Goal: Information Seeking & Learning: Find specific fact

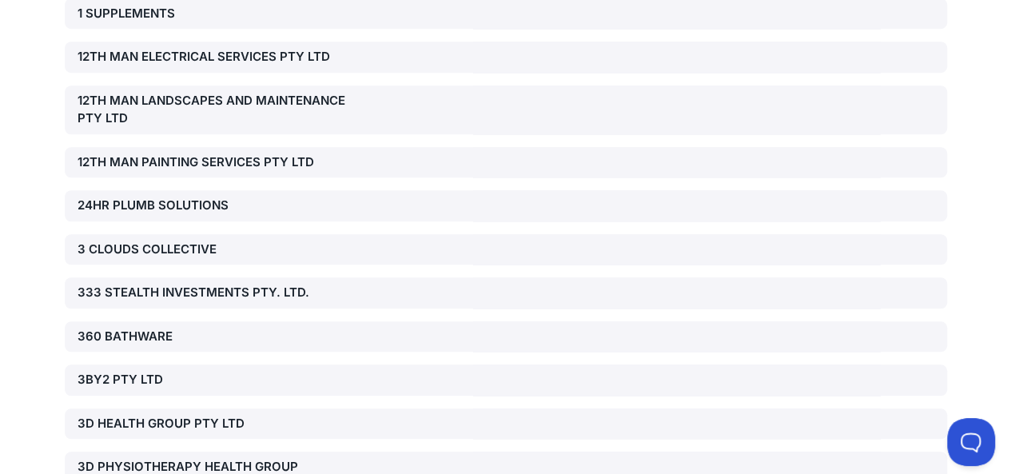
scroll to position [640, 0]
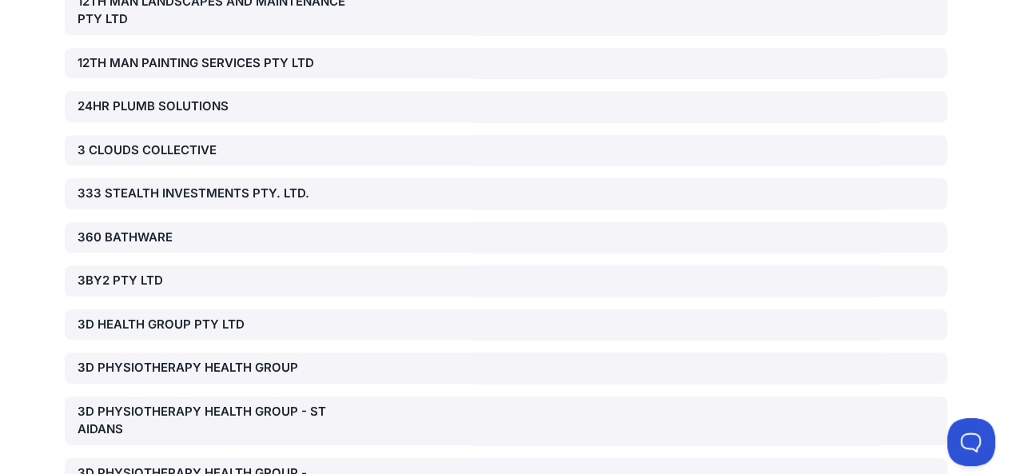
click at [267, 183] on div "333 STEALTH INVESTMENTS PTY. LTD." at bounding box center [506, 193] width 883 height 31
click at [261, 192] on div "333 STEALTH INVESTMENTS PTY. LTD." at bounding box center [218, 194] width 281 height 18
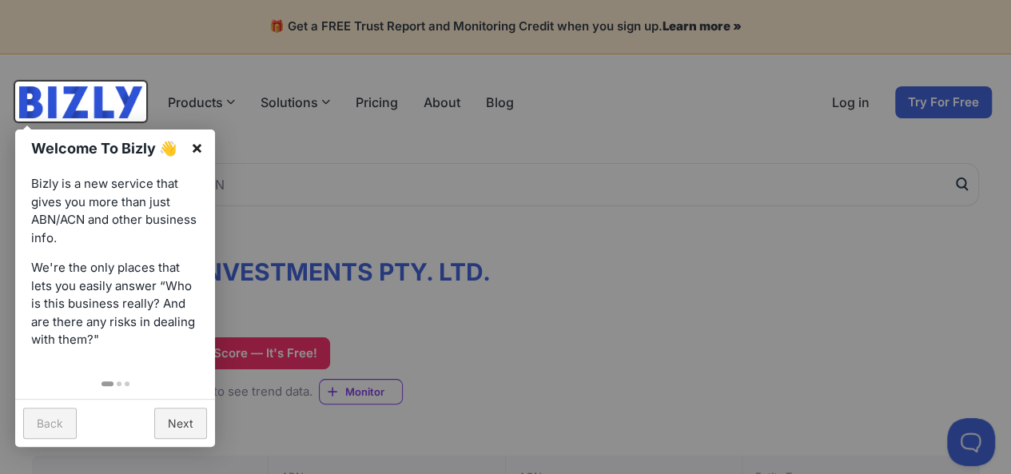
click at [200, 155] on link "×" at bounding box center [197, 148] width 36 height 36
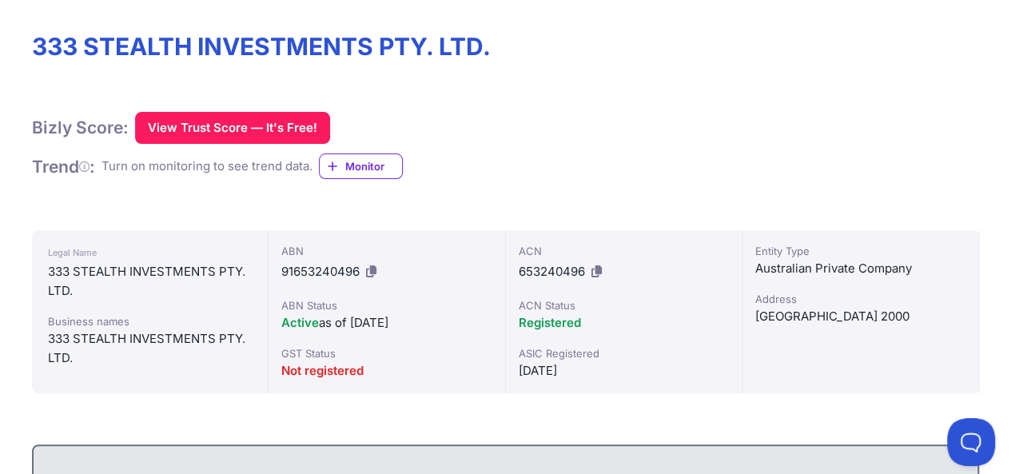
scroll to position [240, 0]
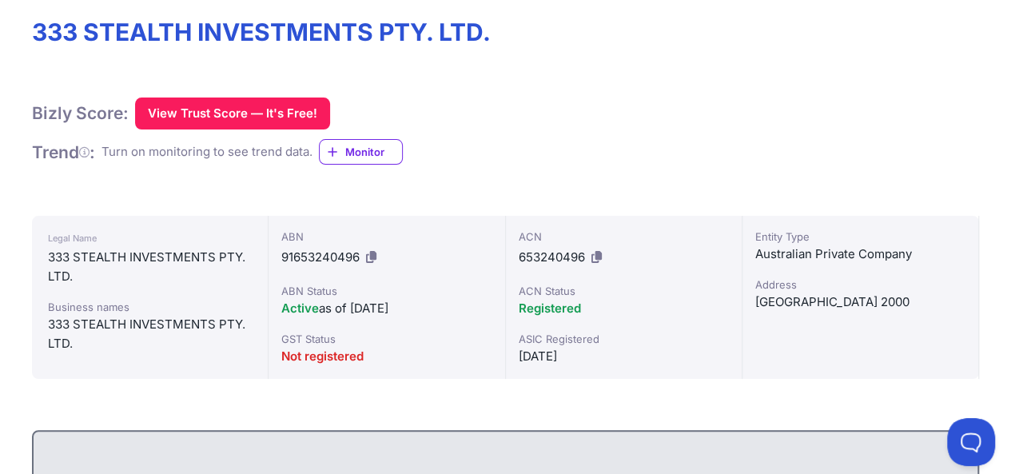
drag, startPoint x: 553, startPoint y: 312, endPoint x: 519, endPoint y: 320, distance: 35.3
click at [519, 320] on div "ACN 653240496 ACN Status Registered ASIC Registered [DATE]" at bounding box center [624, 297] width 237 height 163
click at [360, 312] on div "Active as of [DATE]" at bounding box center [386, 308] width 210 height 19
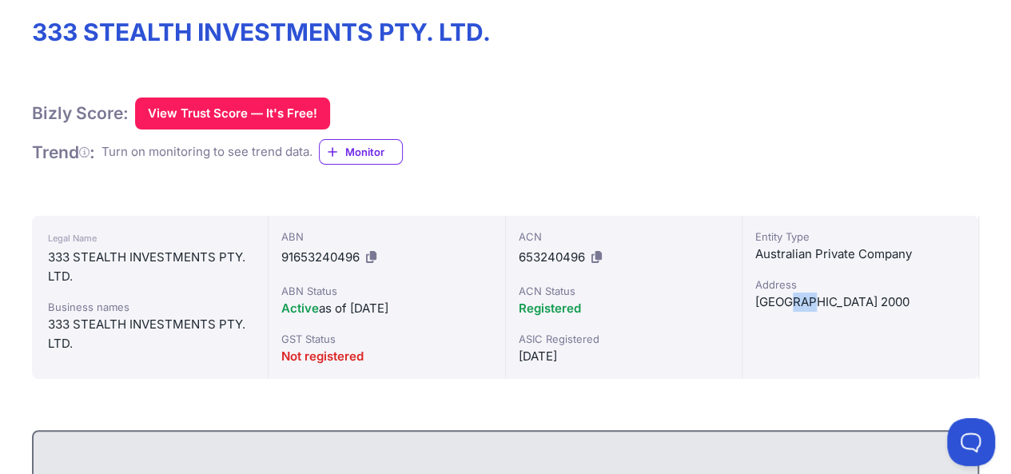
drag, startPoint x: 824, startPoint y: 302, endPoint x: 765, endPoint y: 301, distance: 59.2
click at [783, 301] on div "[GEOGRAPHIC_DATA] 2000" at bounding box center [860, 302] width 210 height 19
